Goal: Task Accomplishment & Management: Complete application form

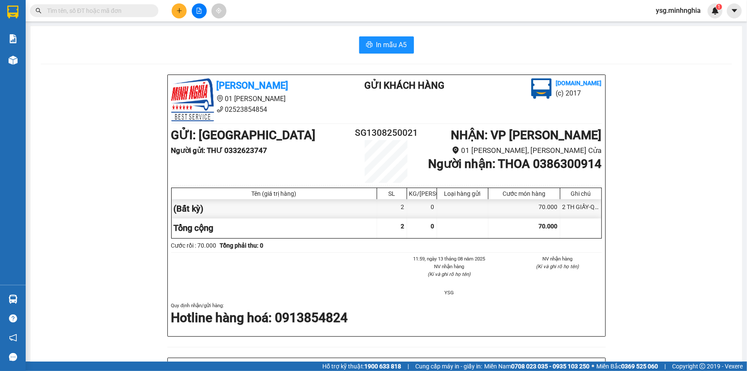
click at [182, 12] on button at bounding box center [179, 10] width 15 height 15
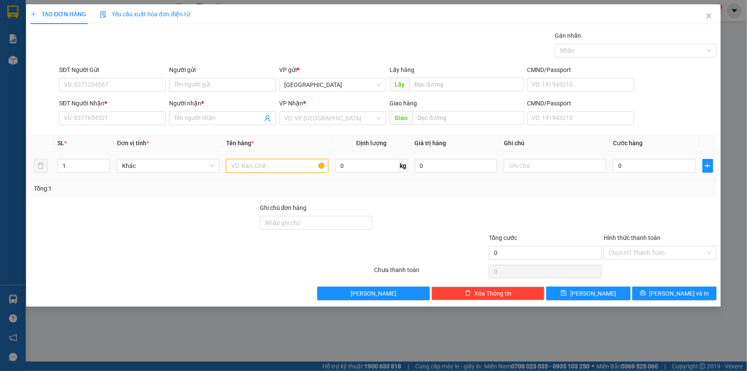
click at [285, 166] on input "text" at bounding box center [277, 166] width 102 height 14
click at [105, 112] on input "SĐT Người Nhận *" at bounding box center [112, 118] width 107 height 14
click at [106, 119] on input "SĐT Người Nhận *" at bounding box center [112, 118] width 107 height 14
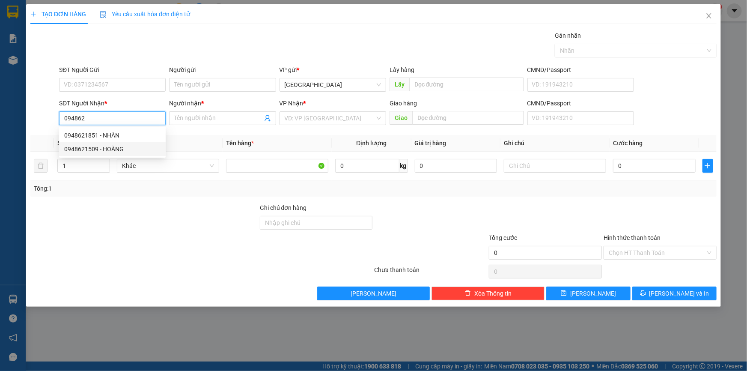
click at [111, 148] on div "0948621509 - HOÀNG" at bounding box center [112, 148] width 96 height 9
type input "0948621509"
type input "HOÀNG"
type input "0948621509"
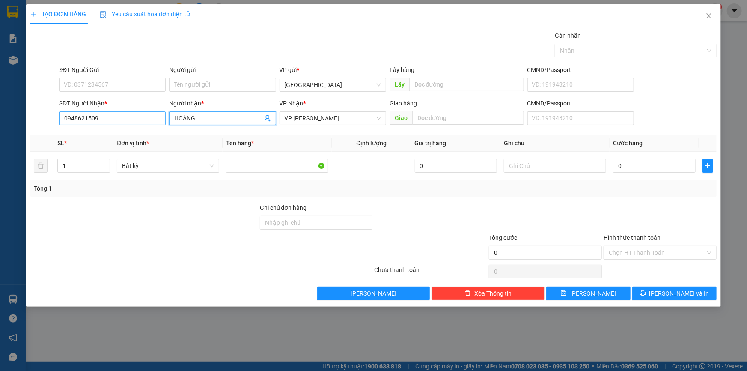
drag, startPoint x: 210, startPoint y: 117, endPoint x: 146, endPoint y: 113, distance: 64.3
click at [146, 113] on div "SĐT Người Nhận * 0948621509 Người nhận * HOÀNG HOÀNG VP Nhận * VP Phan Rí Giao …" at bounding box center [387, 113] width 661 height 30
click at [119, 81] on input "SĐT Người Gửi" at bounding box center [112, 85] width 107 height 14
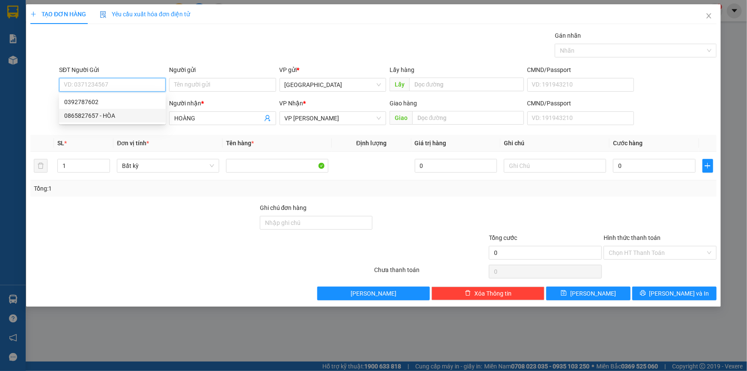
click at [112, 118] on div "0865827657 - HÒA" at bounding box center [112, 115] width 96 height 9
type input "0865827657"
type input "HÒA"
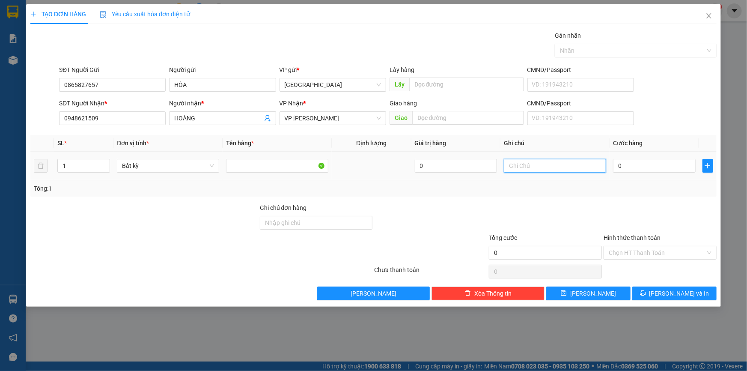
click at [525, 164] on input "text" at bounding box center [555, 166] width 102 height 14
paste input "Ỏ"
paste input "Đ"
paste input "Ỏ"
paste input "Đ"
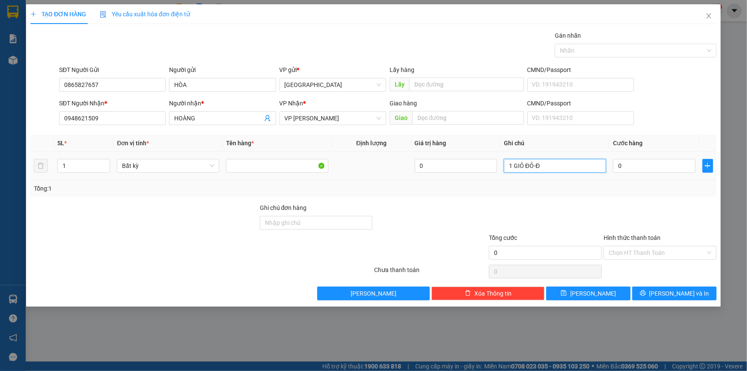
paste input "Ô"
paste input "Ồ"
paste input "ÙNG"
type input "1 GIỎ ĐỎ-ĐỒ DÙNG"
click at [649, 166] on input "0" at bounding box center [654, 166] width 83 height 14
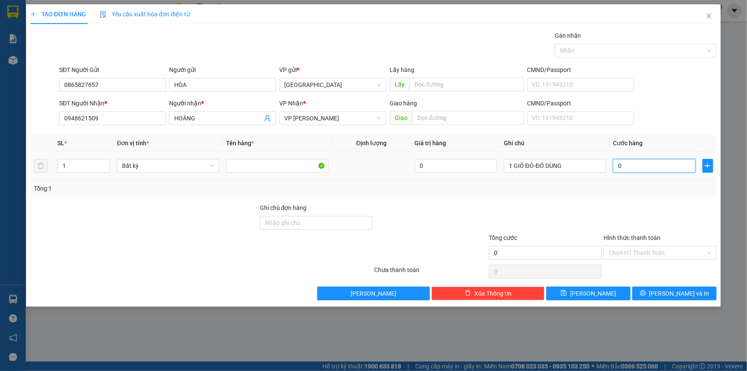
type input "6"
type input "60"
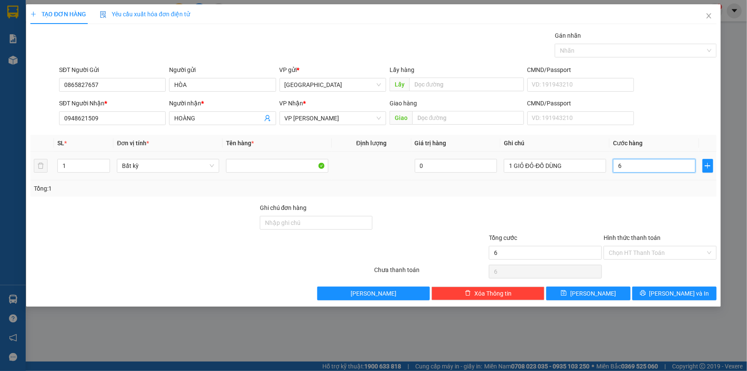
type input "60"
type input "60.000"
click at [631, 231] on div at bounding box center [659, 218] width 115 height 30
click at [644, 249] on input "Hình thức thanh toán" at bounding box center [656, 252] width 97 height 13
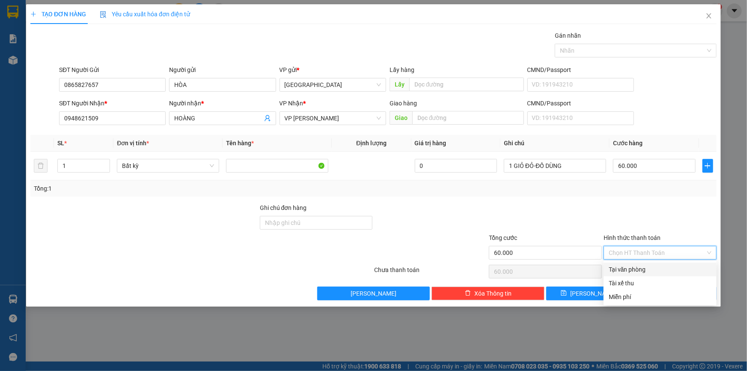
click at [643, 265] on div "Tại văn phòng" at bounding box center [659, 268] width 103 height 9
type input "0"
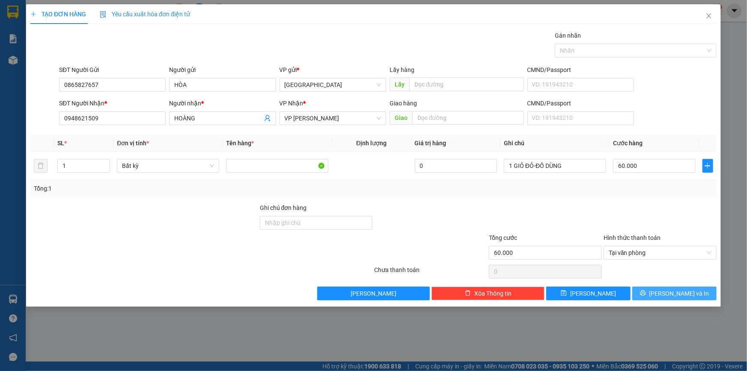
click at [676, 293] on span "[PERSON_NAME] và In" at bounding box center [679, 292] width 60 height 9
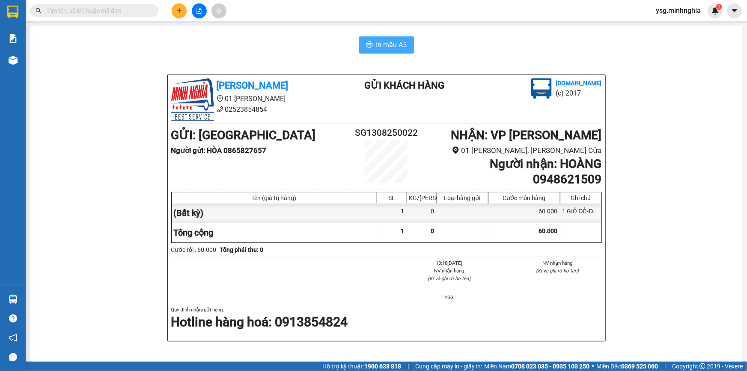
click at [388, 43] on span "In mẫu A5" at bounding box center [391, 44] width 31 height 11
click at [186, 4] on div at bounding box center [199, 10] width 64 height 15
click at [183, 6] on button at bounding box center [179, 10] width 15 height 15
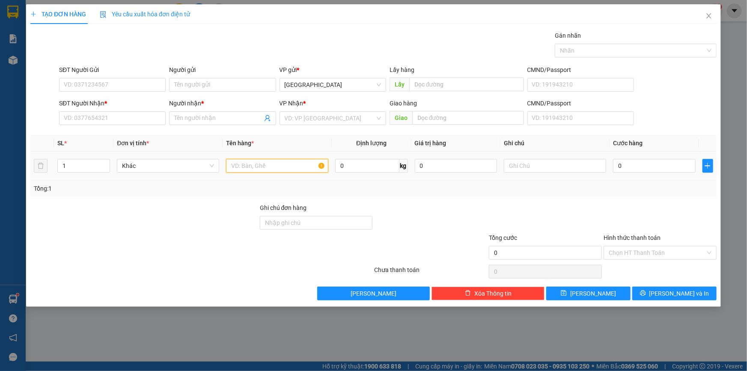
click at [288, 159] on input "text" at bounding box center [277, 166] width 102 height 14
click at [543, 166] on input "text" at bounding box center [555, 166] width 102 height 14
click at [123, 121] on input "SĐT Người Nhận *" at bounding box center [112, 118] width 107 height 14
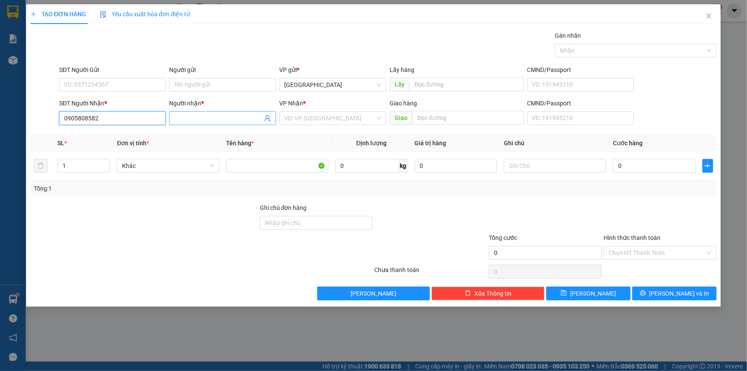
type input "0905808582"
click at [207, 117] on input "Người nhận *" at bounding box center [218, 117] width 88 height 9
paste input "À"
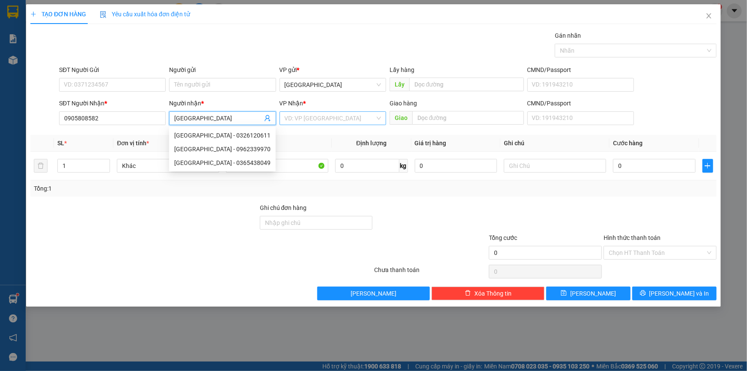
type input "[GEOGRAPHIC_DATA]"
click at [326, 122] on input "search" at bounding box center [330, 118] width 90 height 13
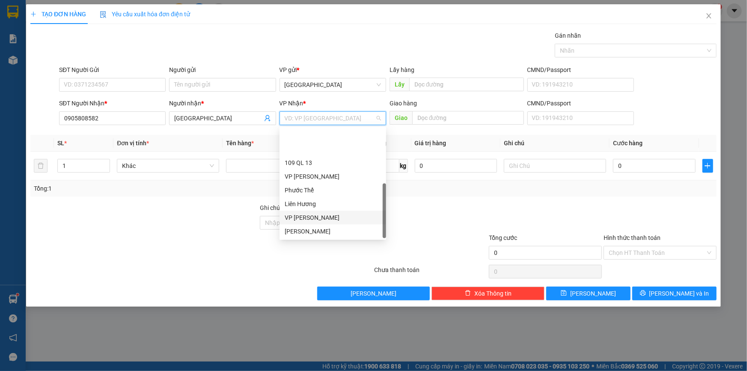
scroll to position [41, 0]
click at [325, 215] on div "VP Chợ Lầu" at bounding box center [333, 217] width 96 height 9
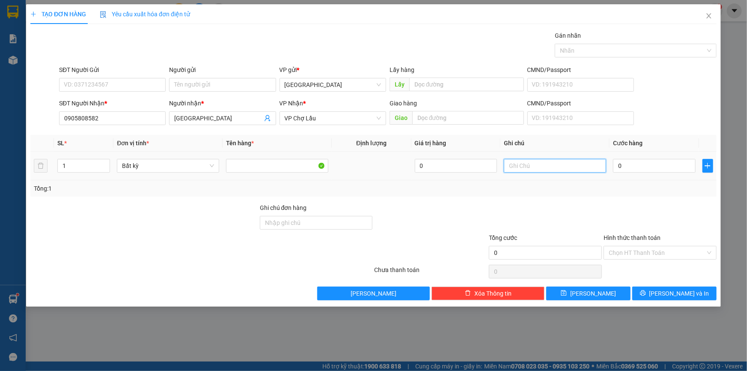
click at [550, 164] on input "text" at bounding box center [555, 166] width 102 height 14
paste input "Ê"
paste input "ỆN"
paste input "ÀI"
type input "1 KIỆN DÀI-"
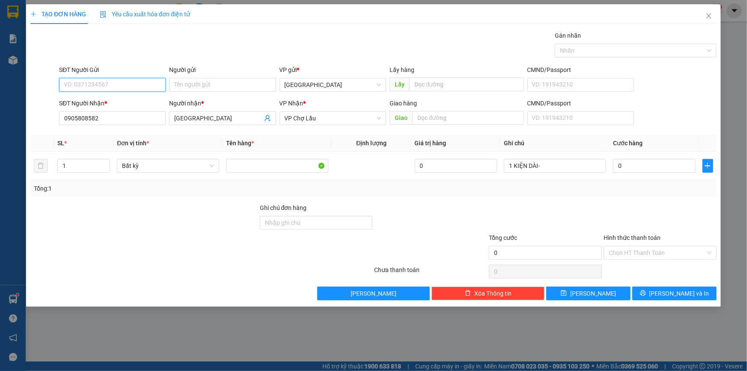
click at [158, 86] on input "SĐT Người Gửi" at bounding box center [112, 85] width 107 height 14
type input "0776005123"
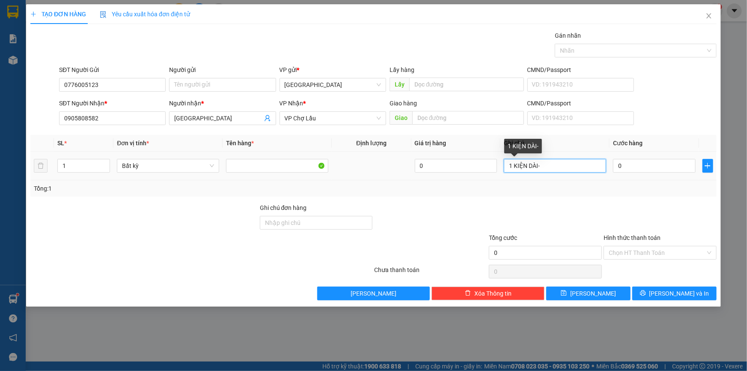
click at [568, 165] on input "1 KIỆN DÀI-" at bounding box center [555, 166] width 102 height 14
paste input "ẸP"
paste input "ỤA"
paste input "ỰA"
type input "1 KIỆN DÀI-NẸP NHỰA"
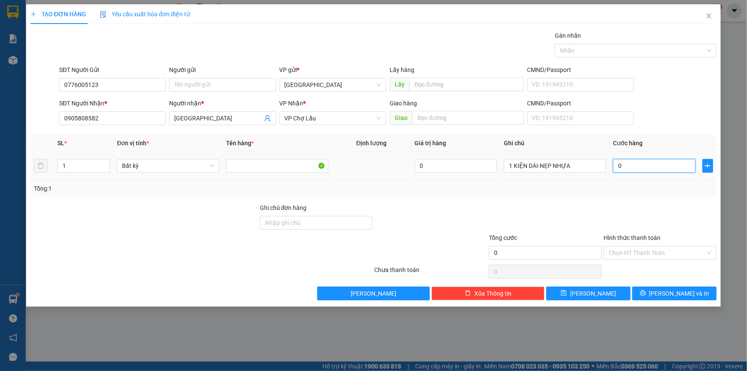
click at [621, 167] on input "0" at bounding box center [654, 166] width 83 height 14
type input "1"
type input "10"
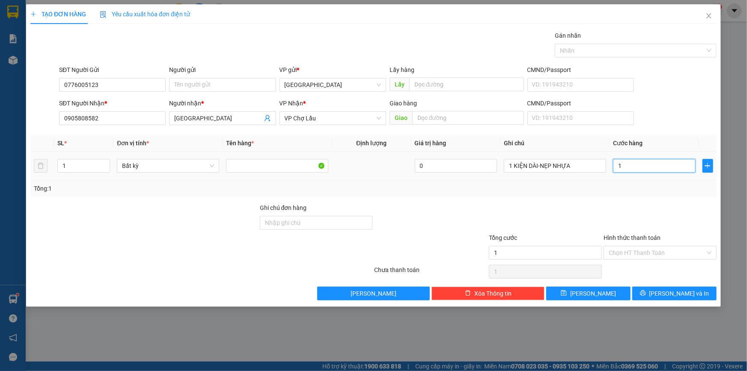
type input "10"
type input "100"
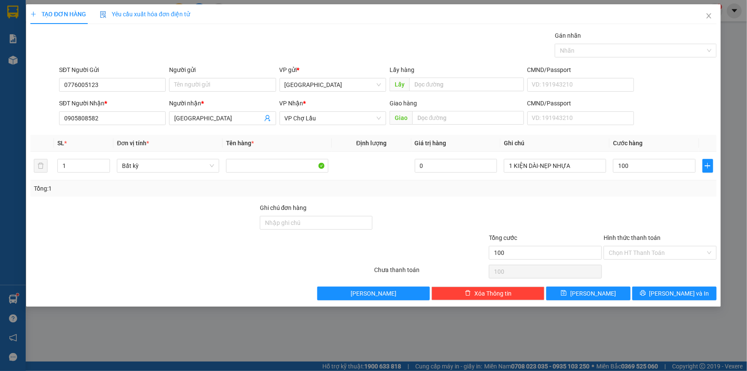
type input "100.000"
click at [627, 193] on div "Tổng: 1" at bounding box center [373, 188] width 686 height 16
click at [661, 286] on button "[PERSON_NAME] và In" at bounding box center [674, 293] width 84 height 14
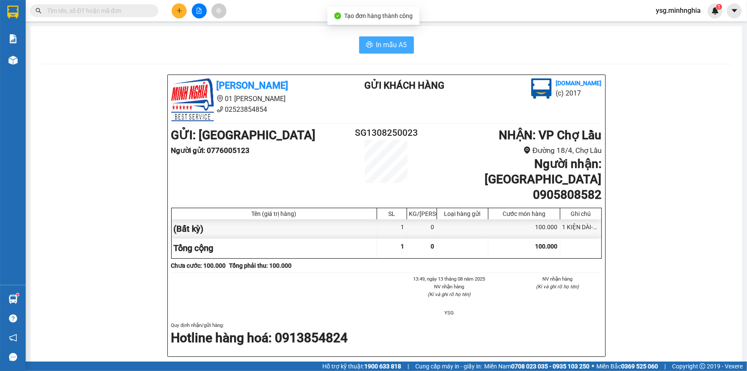
click at [376, 39] on span "In mẫu A5" at bounding box center [391, 44] width 31 height 11
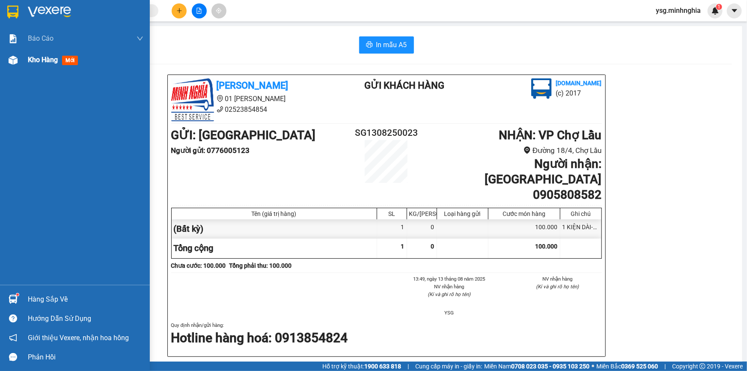
click at [46, 57] on span "Kho hàng" at bounding box center [43, 60] width 30 height 8
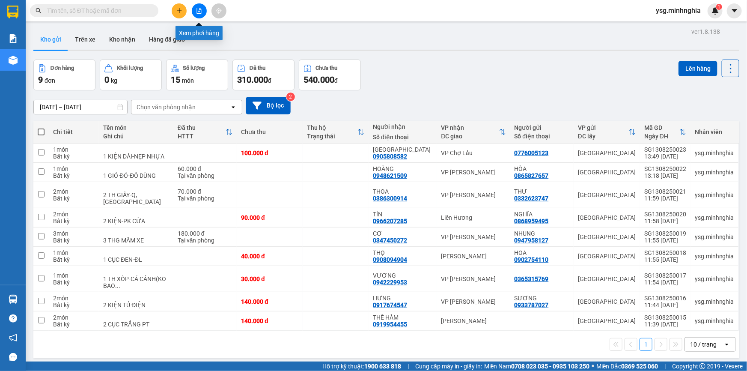
click at [201, 10] on icon "file-add" at bounding box center [199, 11] width 6 height 6
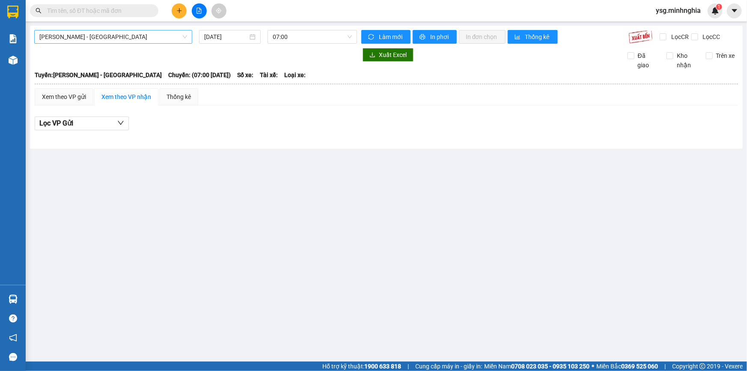
click at [138, 38] on span "[PERSON_NAME] - [GEOGRAPHIC_DATA]" at bounding box center [113, 36] width 148 height 13
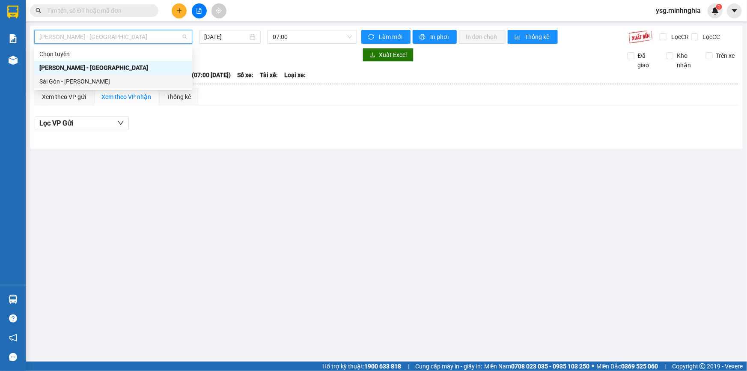
click at [94, 81] on div "Sài Gòn - [PERSON_NAME]" at bounding box center [113, 81] width 148 height 9
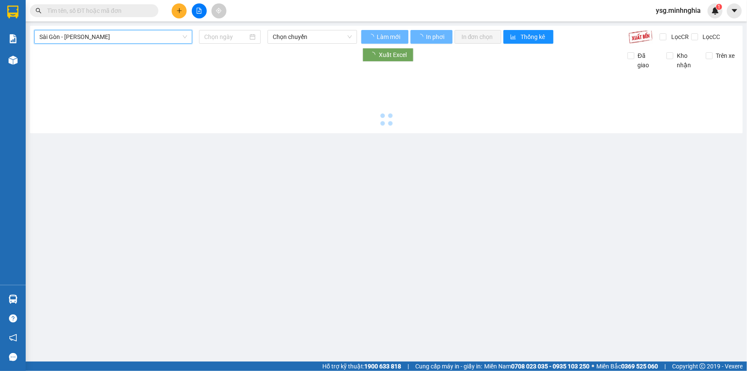
type input "[DATE]"
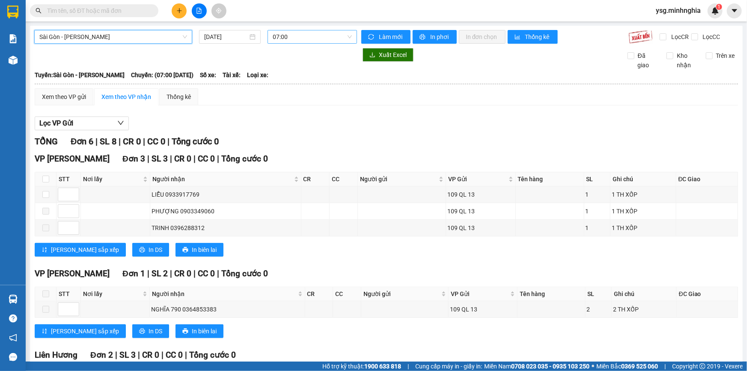
click at [299, 39] on span "07:00" at bounding box center [312, 36] width 79 height 13
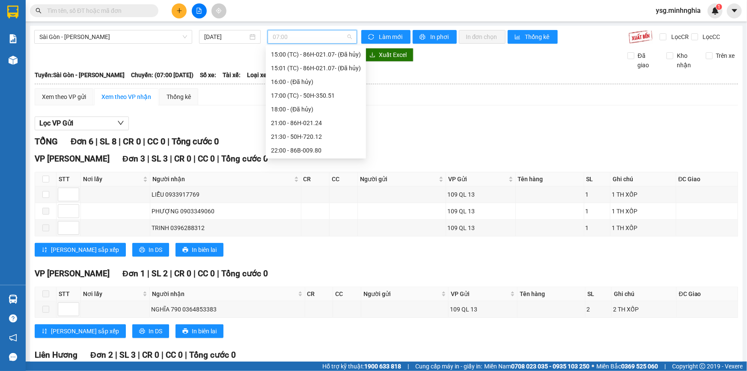
scroll to position [13, 0]
click at [321, 89] on div "10:30 - 86B-009.78" at bounding box center [316, 96] width 100 height 14
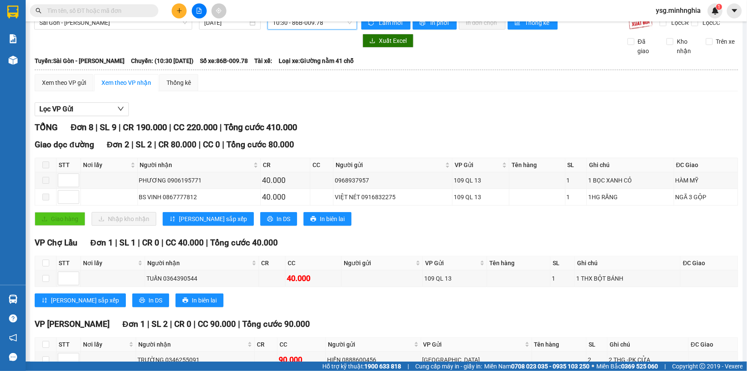
scroll to position [18, 0]
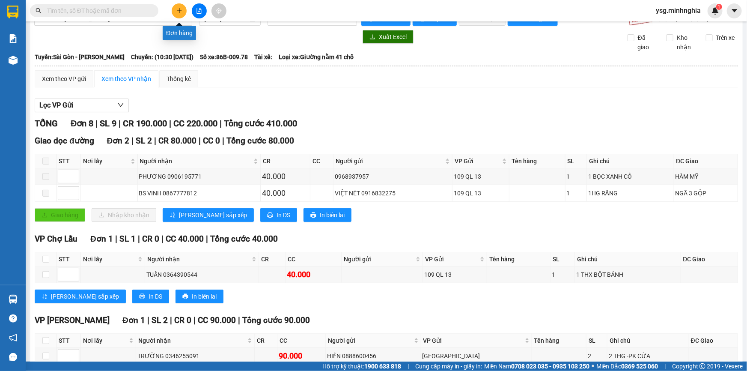
click at [172, 8] on button at bounding box center [179, 10] width 15 height 15
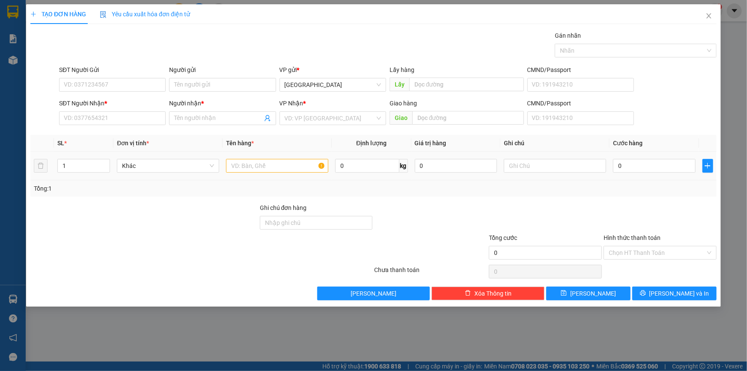
click at [283, 175] on td at bounding box center [276, 165] width 109 height 29
click at [281, 170] on input "text" at bounding box center [277, 166] width 102 height 14
click at [522, 166] on input "text" at bounding box center [555, 166] width 102 height 14
paste input "Ô"
paste input "ỤC"
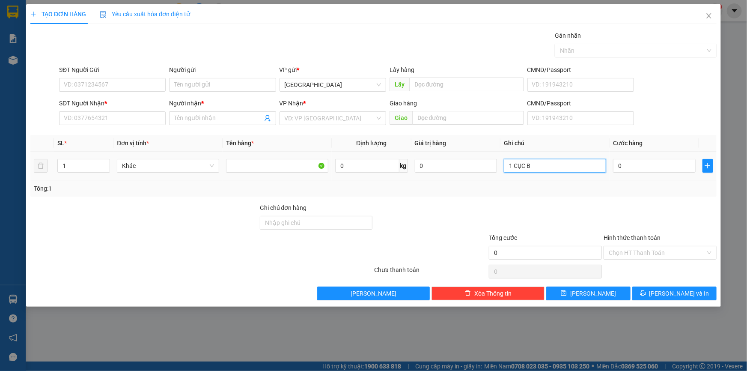
paste input "ẠC"
paste input "Ỏ"
type input "1 CỤC NHỎ-"
click at [630, 160] on input "0" at bounding box center [654, 166] width 83 height 14
type input "3"
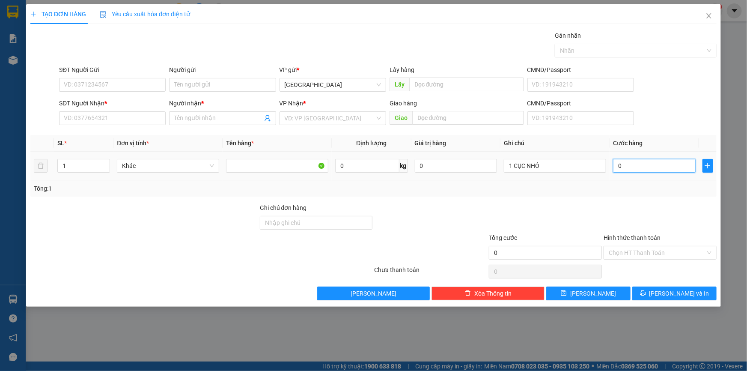
type input "3"
type input "30"
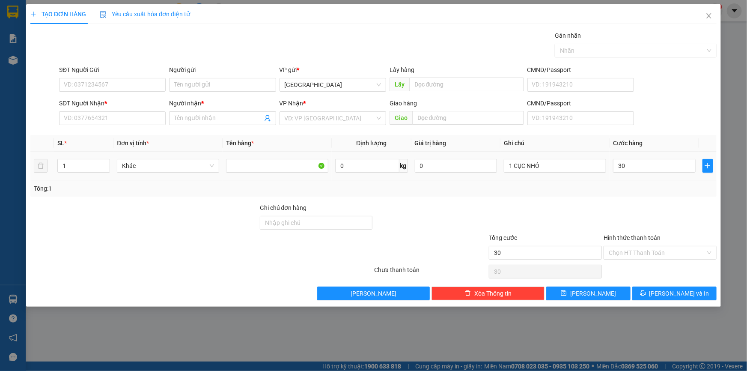
type input "30.000"
click at [626, 205] on div at bounding box center [659, 218] width 115 height 30
click at [587, 168] on input "1 CỤC NHỎ-" at bounding box center [555, 166] width 102 height 14
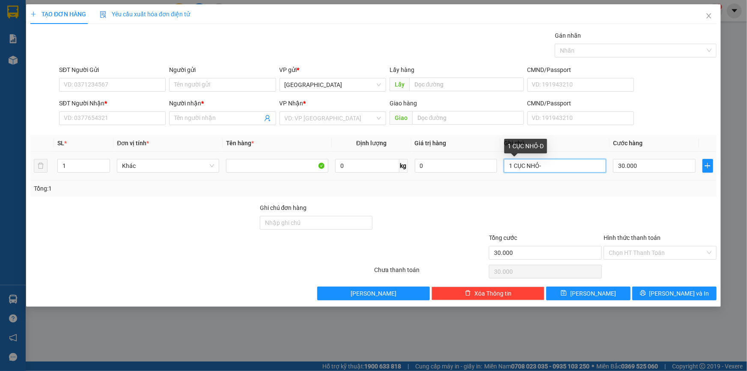
paste input "Đ"
paste input "Ô"
paste input "Ồ"
paste input "ÙNG"
paste input "Á"
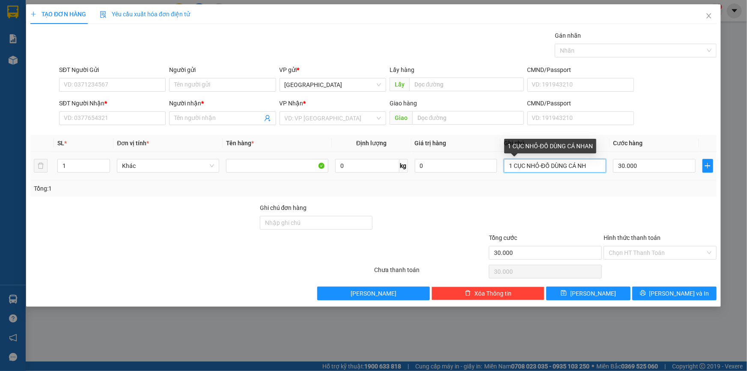
paste input "ÂN"
type input "1 CỤC NHỎ-ĐỒ DÙNG CÁ NHÂN"
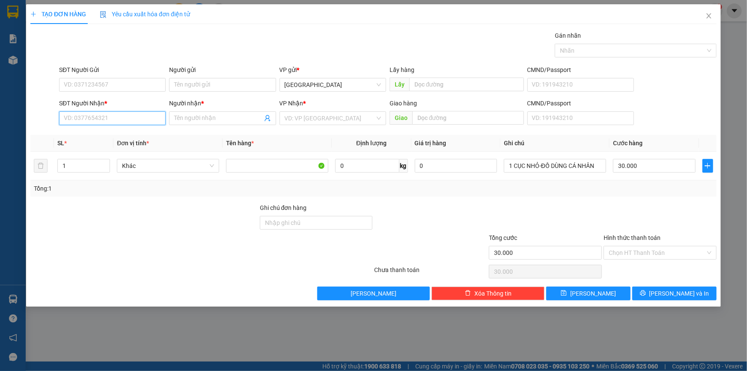
click at [123, 123] on input "SĐT Người Nhận *" at bounding box center [112, 118] width 107 height 14
click at [123, 122] on input "SĐT Người Nhận *" at bounding box center [112, 118] width 107 height 14
type input "0377927626"
click at [205, 124] on span at bounding box center [222, 118] width 107 height 14
click at [210, 118] on input "Người nhận *" at bounding box center [218, 117] width 88 height 9
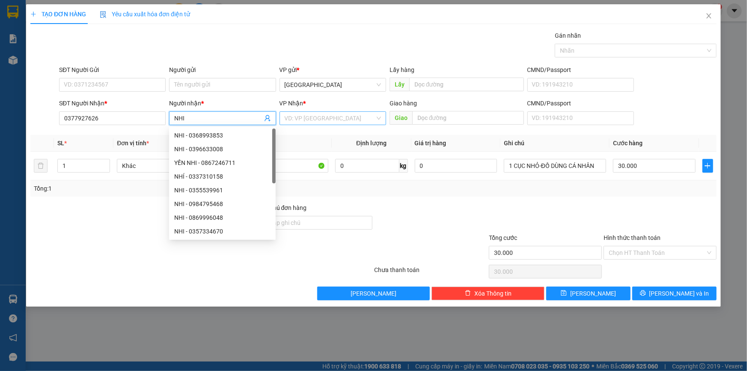
type input "NHI"
click at [317, 119] on input "search" at bounding box center [330, 118] width 90 height 13
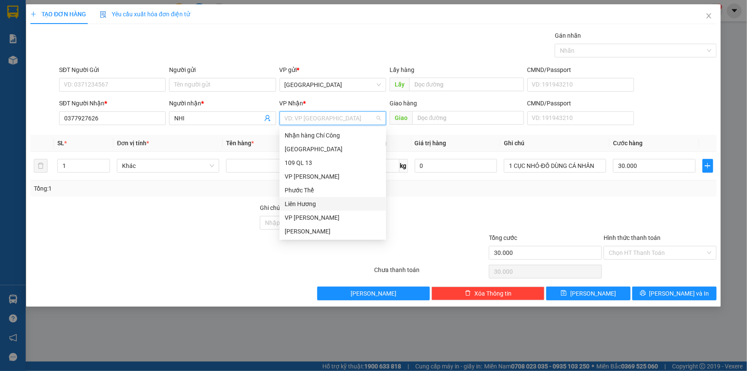
click at [319, 204] on div "Liên Hương" at bounding box center [333, 203] width 96 height 9
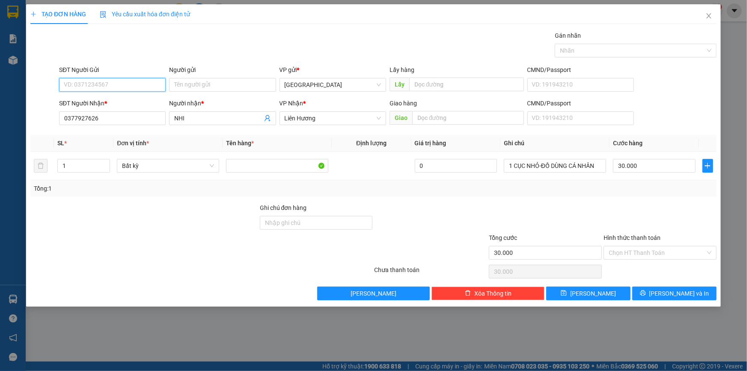
click at [106, 81] on input "SĐT Người Gửi" at bounding box center [112, 85] width 107 height 14
drag, startPoint x: 101, startPoint y: 85, endPoint x: 99, endPoint y: 90, distance: 6.0
click at [101, 85] on input "SĐT Người Gửi" at bounding box center [112, 85] width 107 height 14
click at [99, 90] on input "SĐT Người Gửi" at bounding box center [112, 85] width 107 height 14
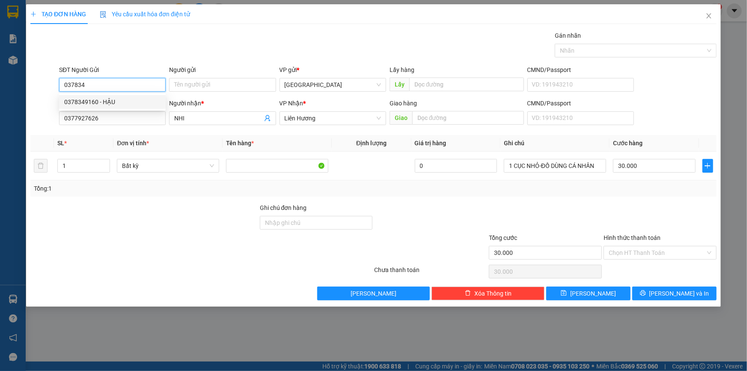
click at [110, 101] on div "0378349160 - HẬU" at bounding box center [112, 101] width 96 height 9
type input "0378349160"
type input "HẬU"
type input "0378349160"
click at [636, 258] on input "Hình thức thanh toán" at bounding box center [656, 252] width 97 height 13
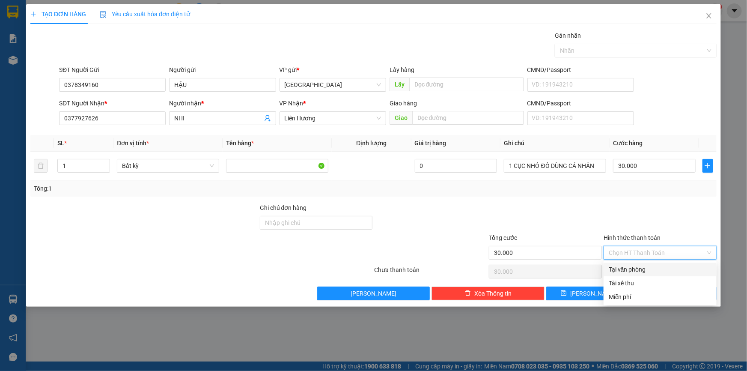
click at [640, 268] on div "Tại văn phòng" at bounding box center [659, 268] width 103 height 9
type input "0"
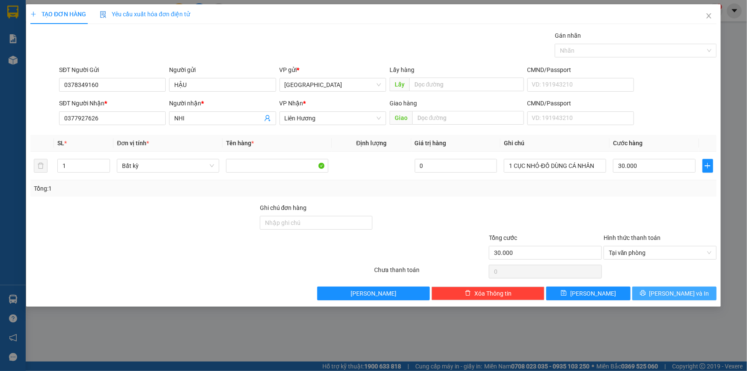
click at [695, 295] on button "[PERSON_NAME] và In" at bounding box center [674, 293] width 84 height 14
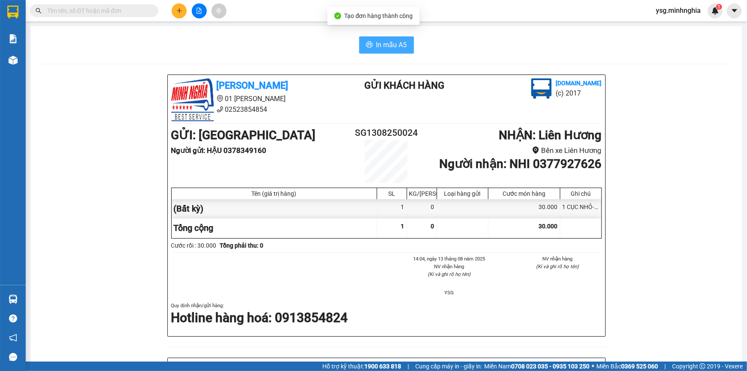
click at [391, 47] on span "In mẫu A5" at bounding box center [391, 44] width 31 height 11
click at [296, 47] on div "In mẫu A5" at bounding box center [386, 44] width 691 height 17
